Goal: Check status: Check status

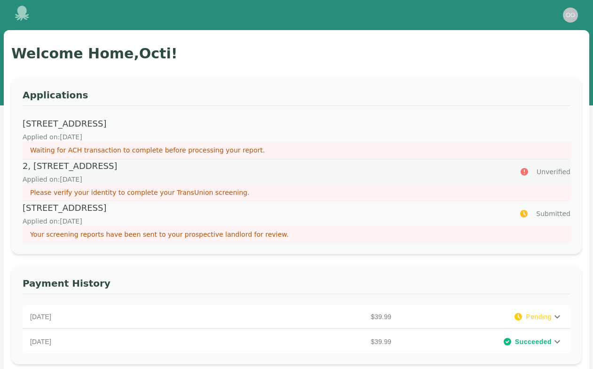
click at [242, 182] on p "Applied on: [DATE]" at bounding box center [266, 178] width 486 height 9
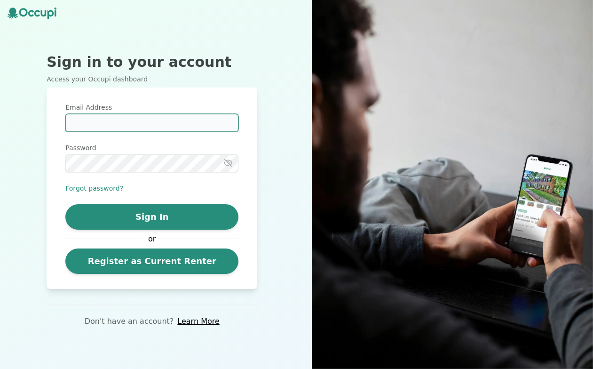
click at [110, 124] on input "Email Address" at bounding box center [151, 123] width 173 height 18
type input "**********"
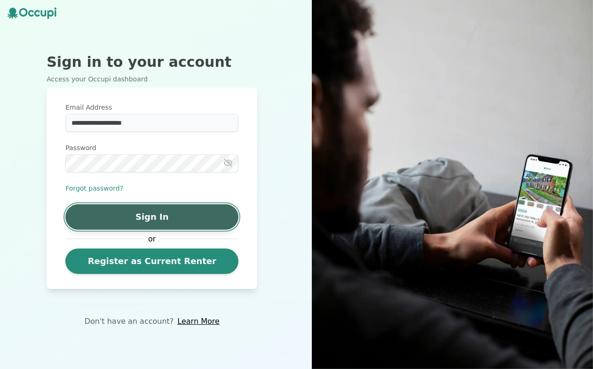
click at [97, 220] on button "Sign In" at bounding box center [151, 216] width 173 height 25
